Goal: Task Accomplishment & Management: Manage account settings

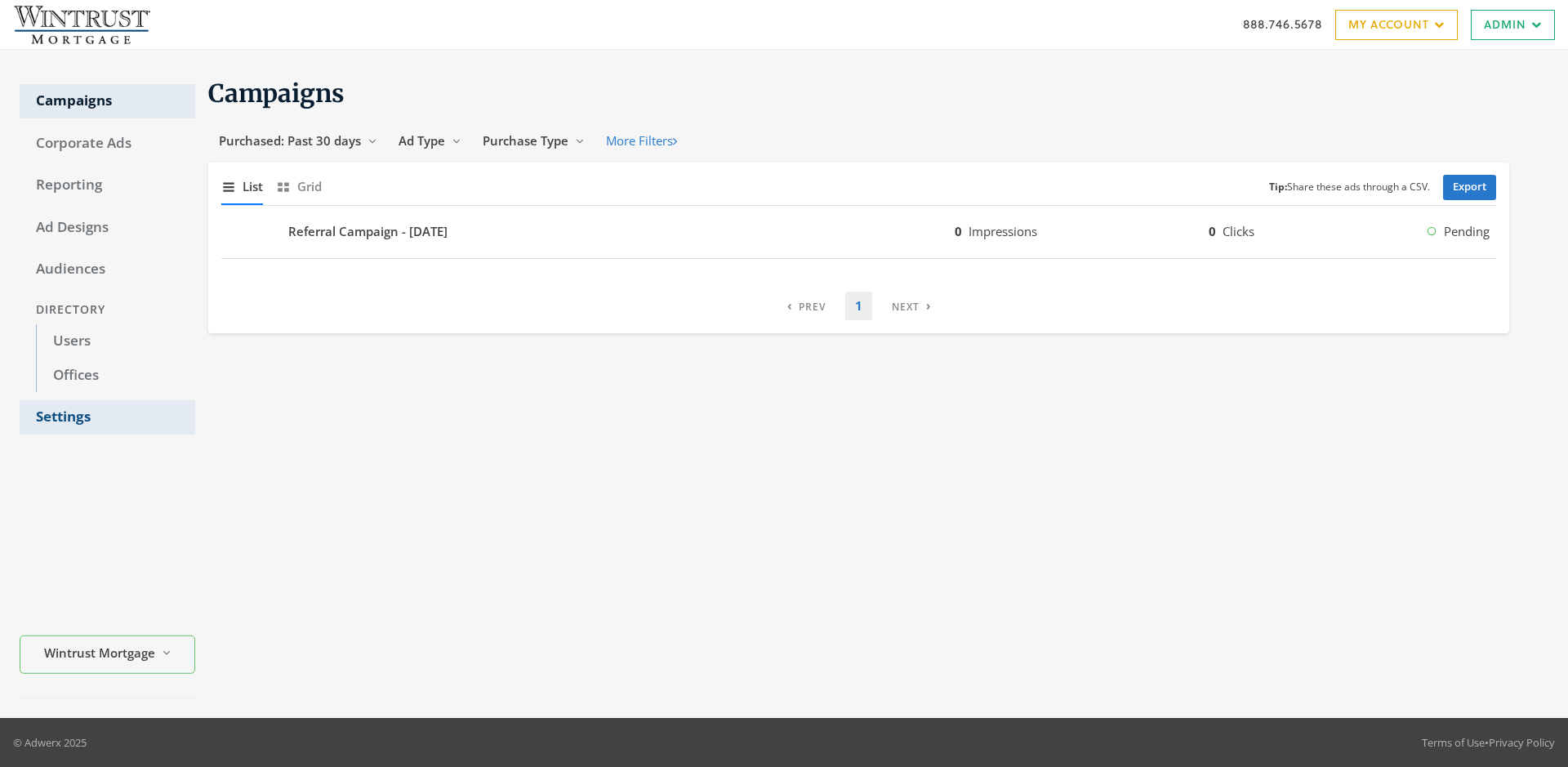
click at [107, 417] on link "Settings" at bounding box center [107, 417] width 176 height 34
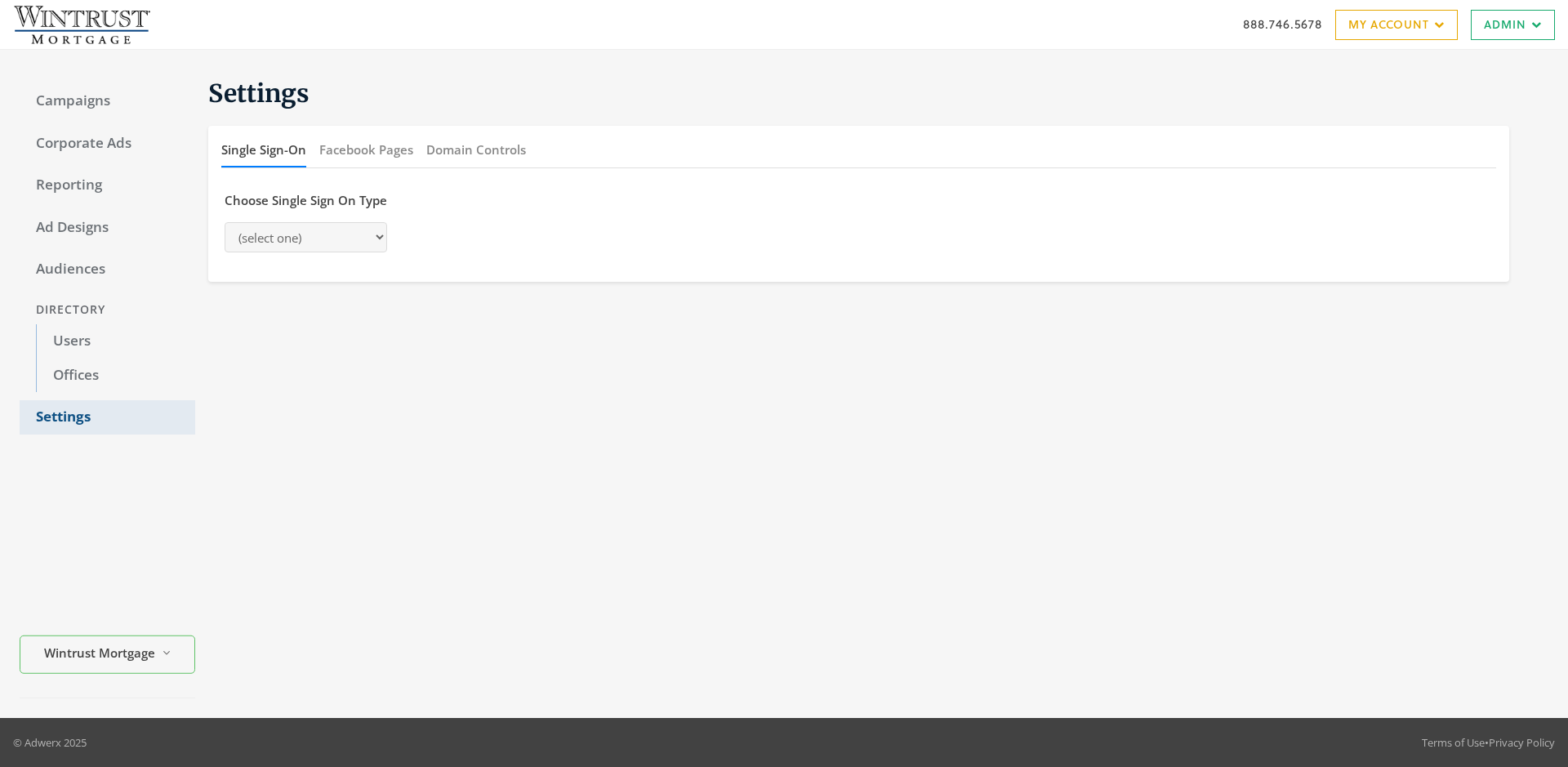
select select "[PERSON_NAME]"
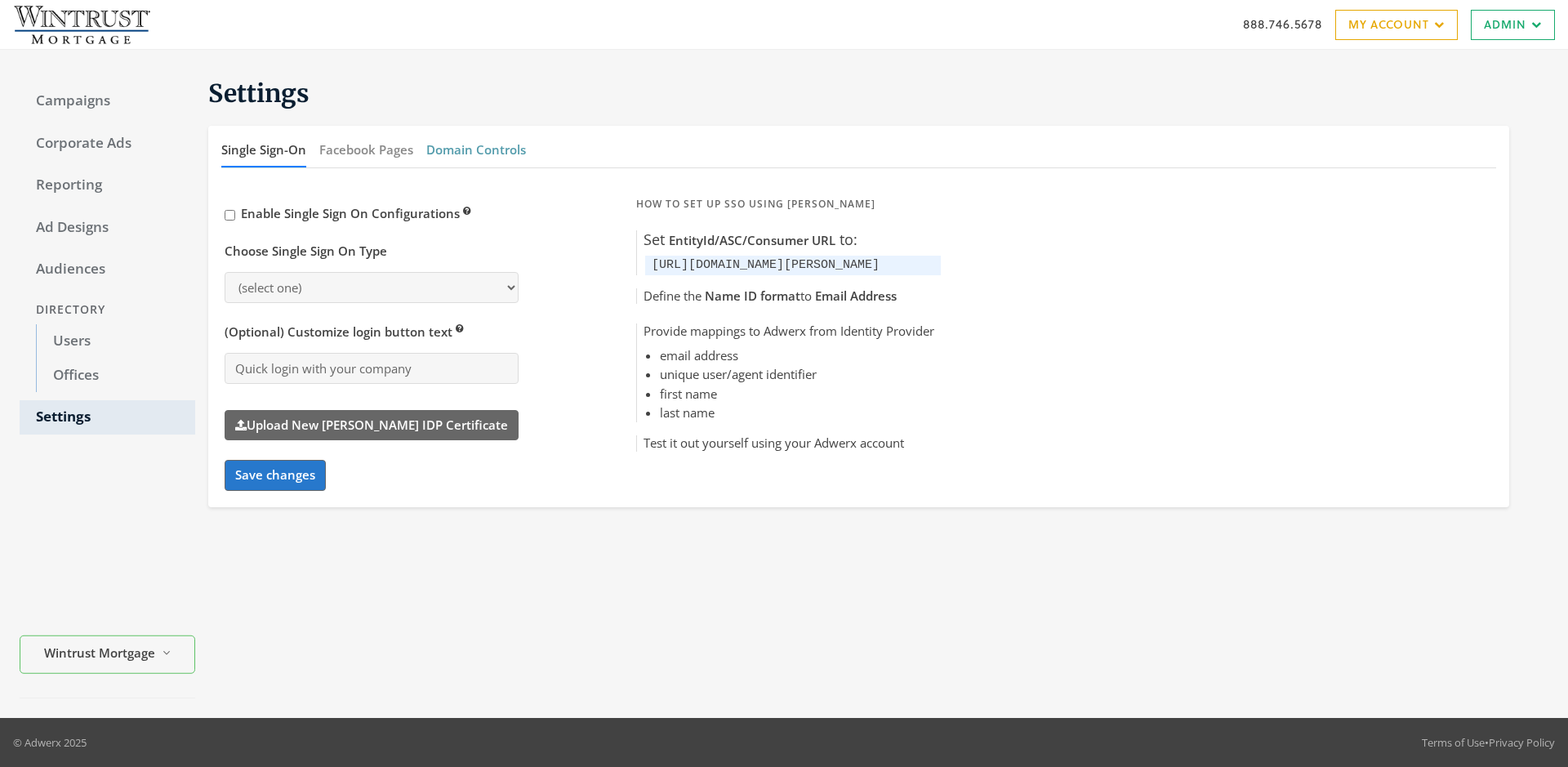
click at [475, 150] on button "Domain Controls" at bounding box center [476, 150] width 100 height 35
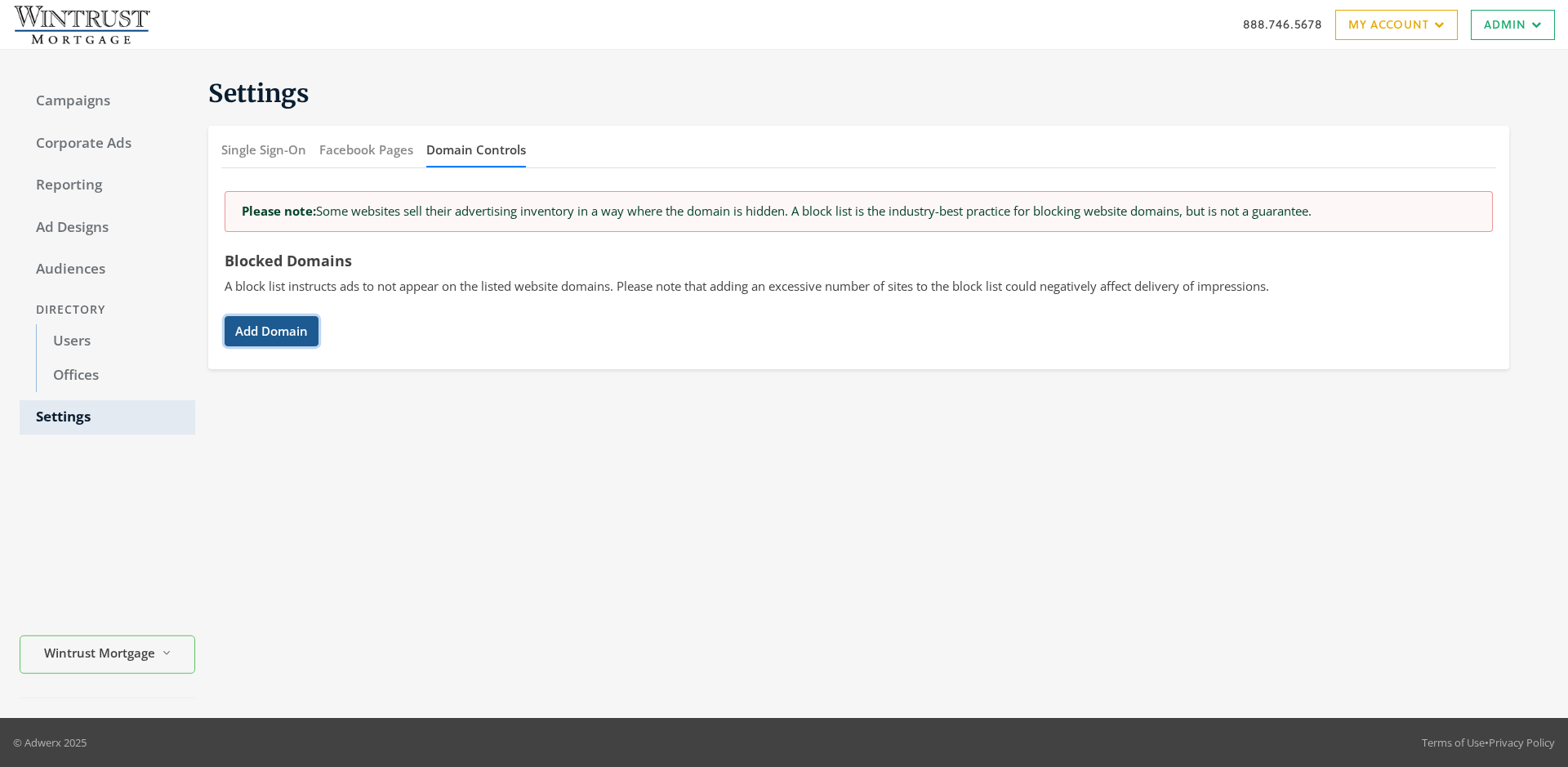
click at [271, 331] on button "Add Domain" at bounding box center [271, 331] width 94 height 30
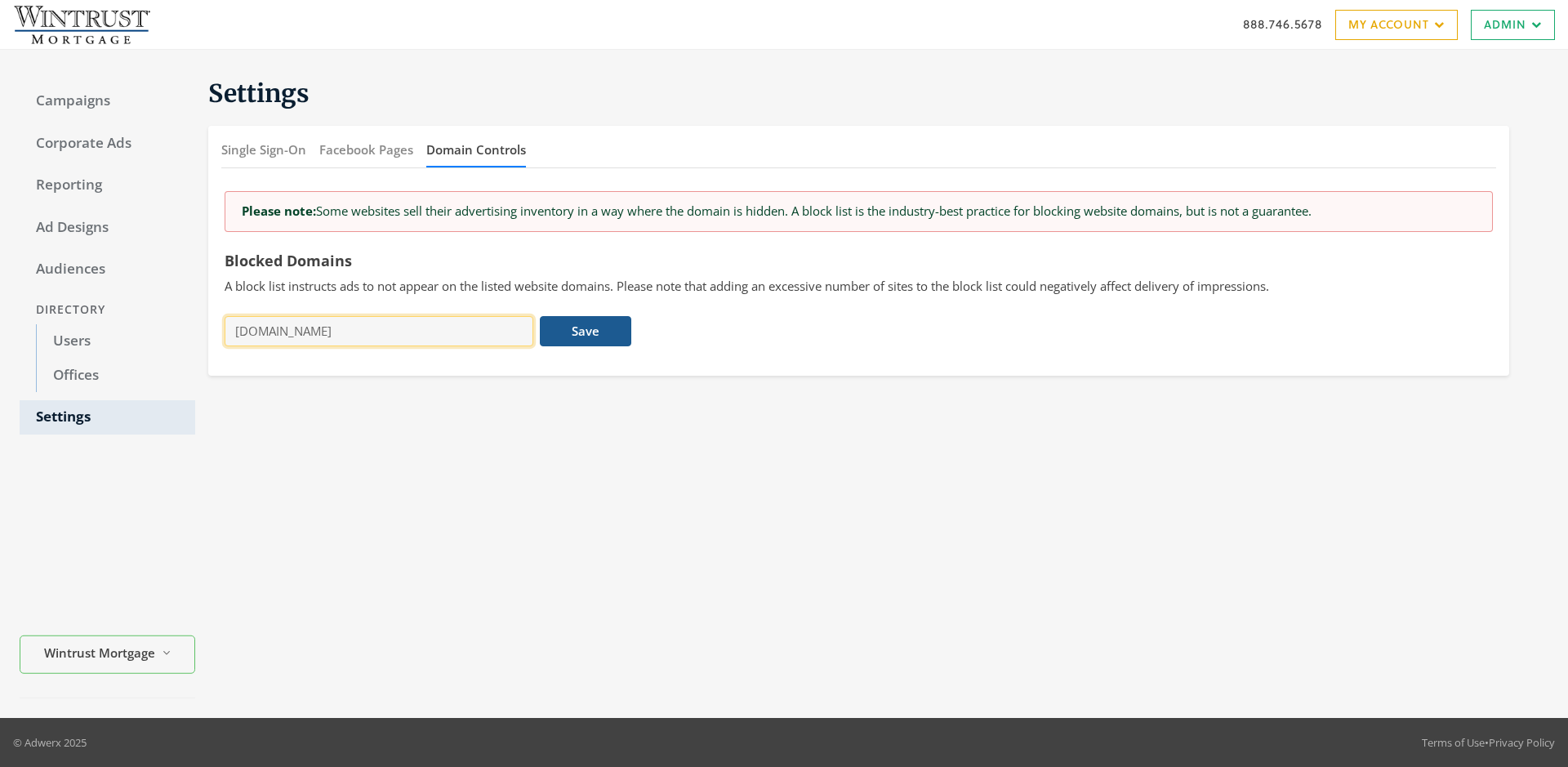
type input "[DOMAIN_NAME]"
click at [586, 331] on button "Save" at bounding box center [585, 331] width 91 height 30
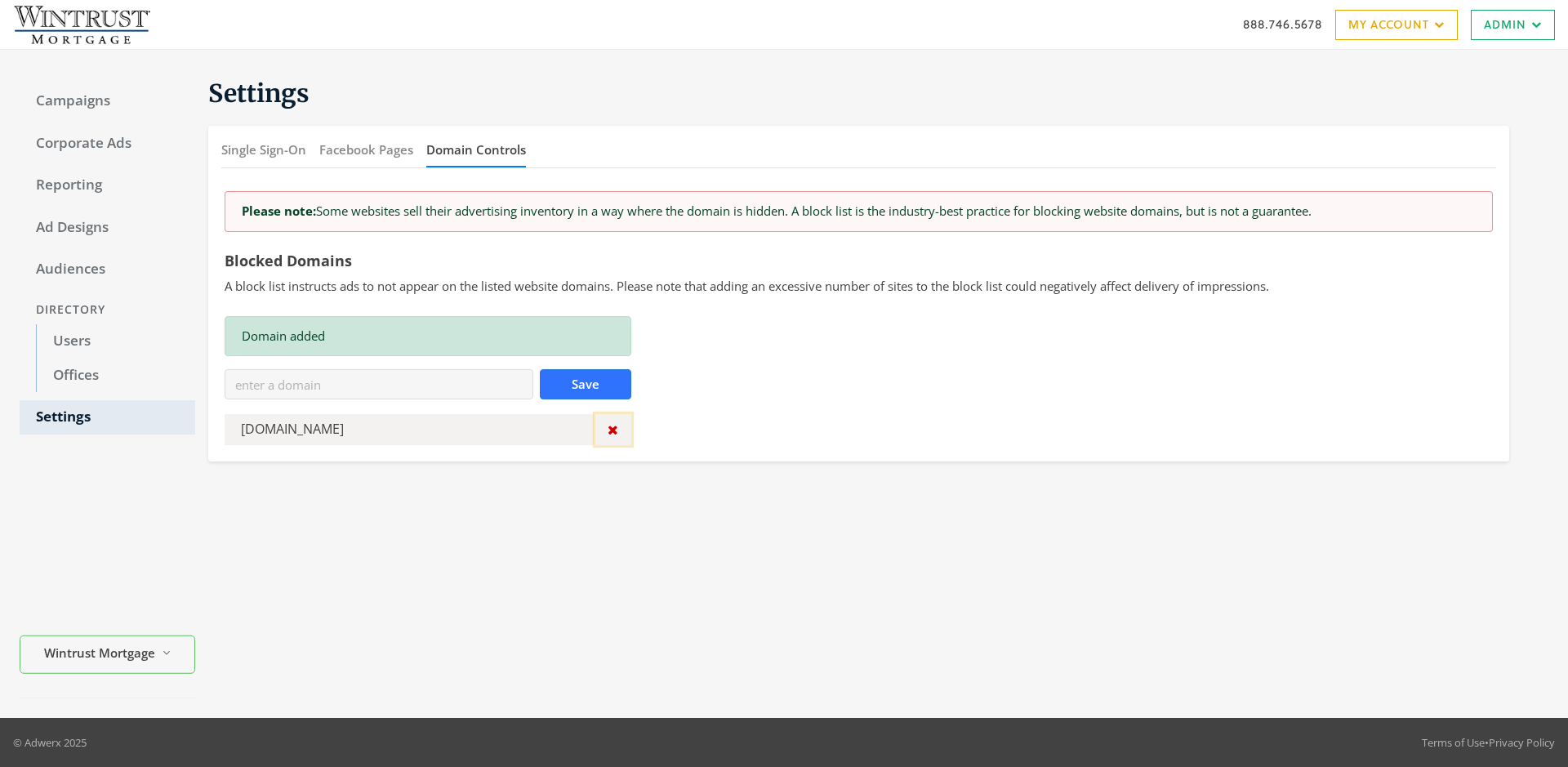
click at [613, 430] on icon "button" at bounding box center [613, 430] width 11 height 13
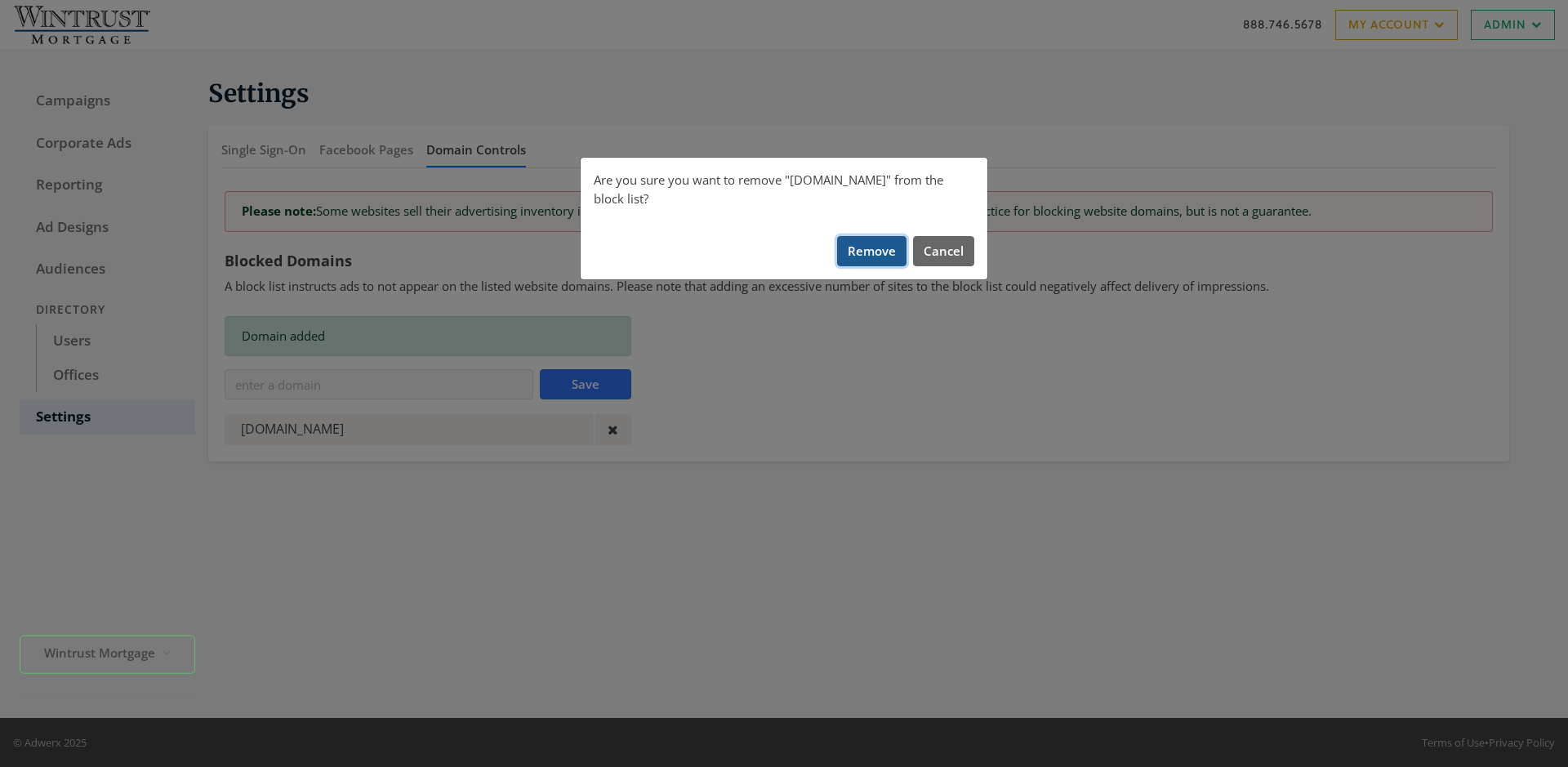
click at [872, 237] on button "Remove" at bounding box center [871, 252] width 69 height 30
